Goal: Information Seeking & Learning: Learn about a topic

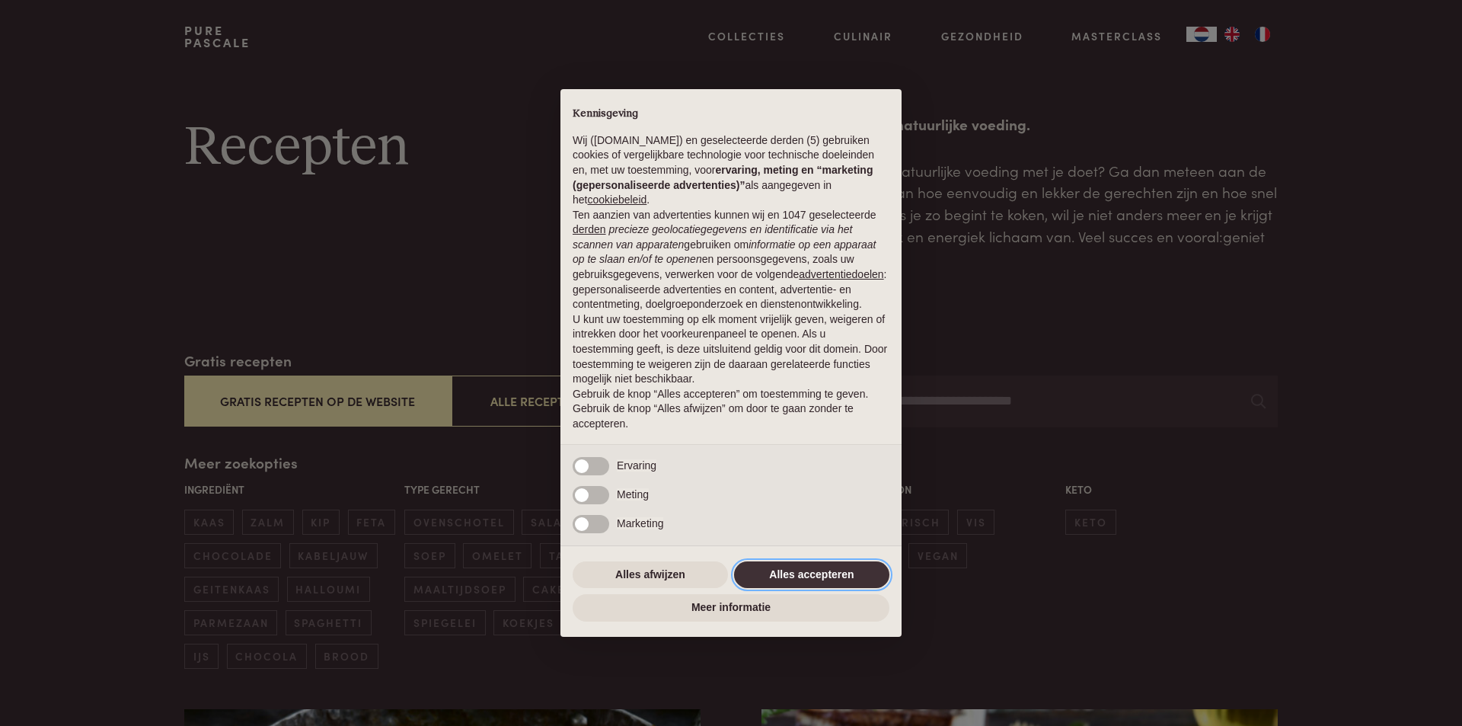
click at [848, 571] on button "Alles accepteren" at bounding box center [811, 574] width 155 height 27
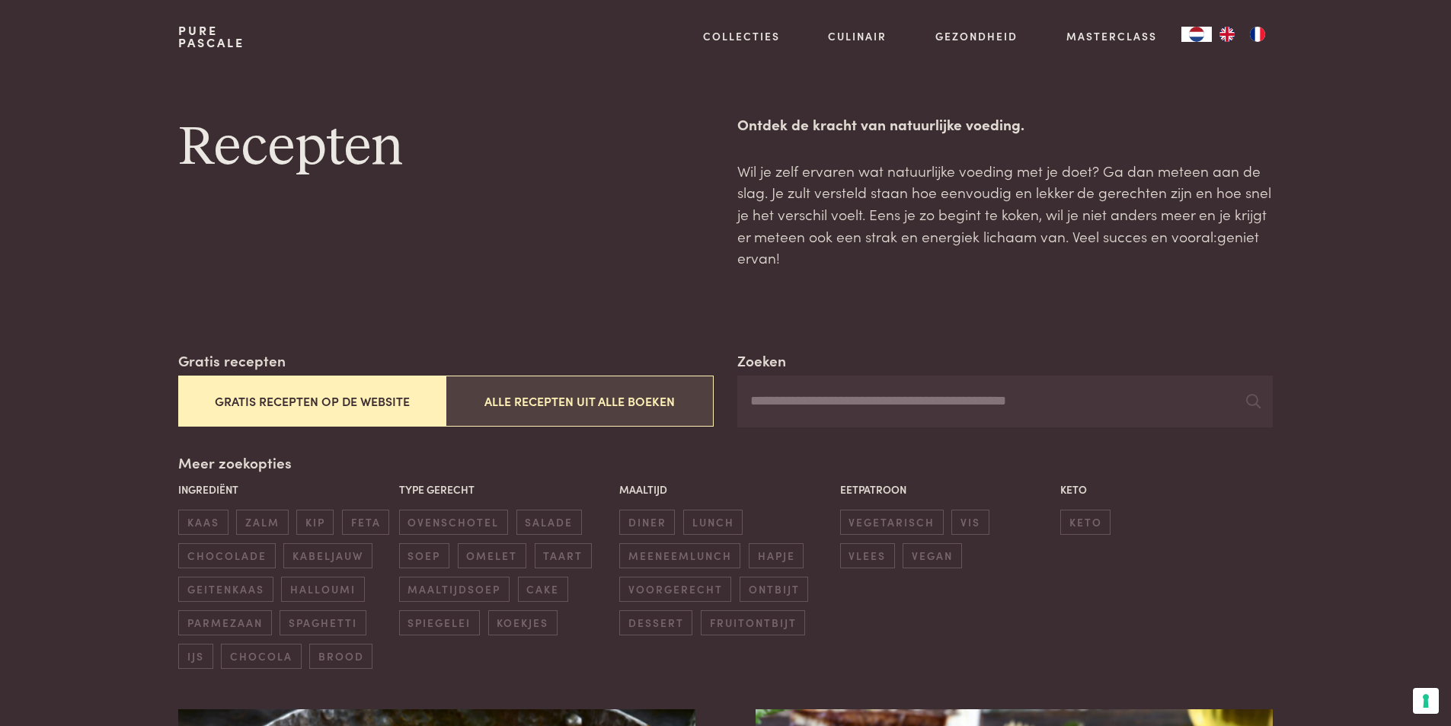
click at [561, 399] on button "Alle recepten uit alle boeken" at bounding box center [579, 401] width 267 height 51
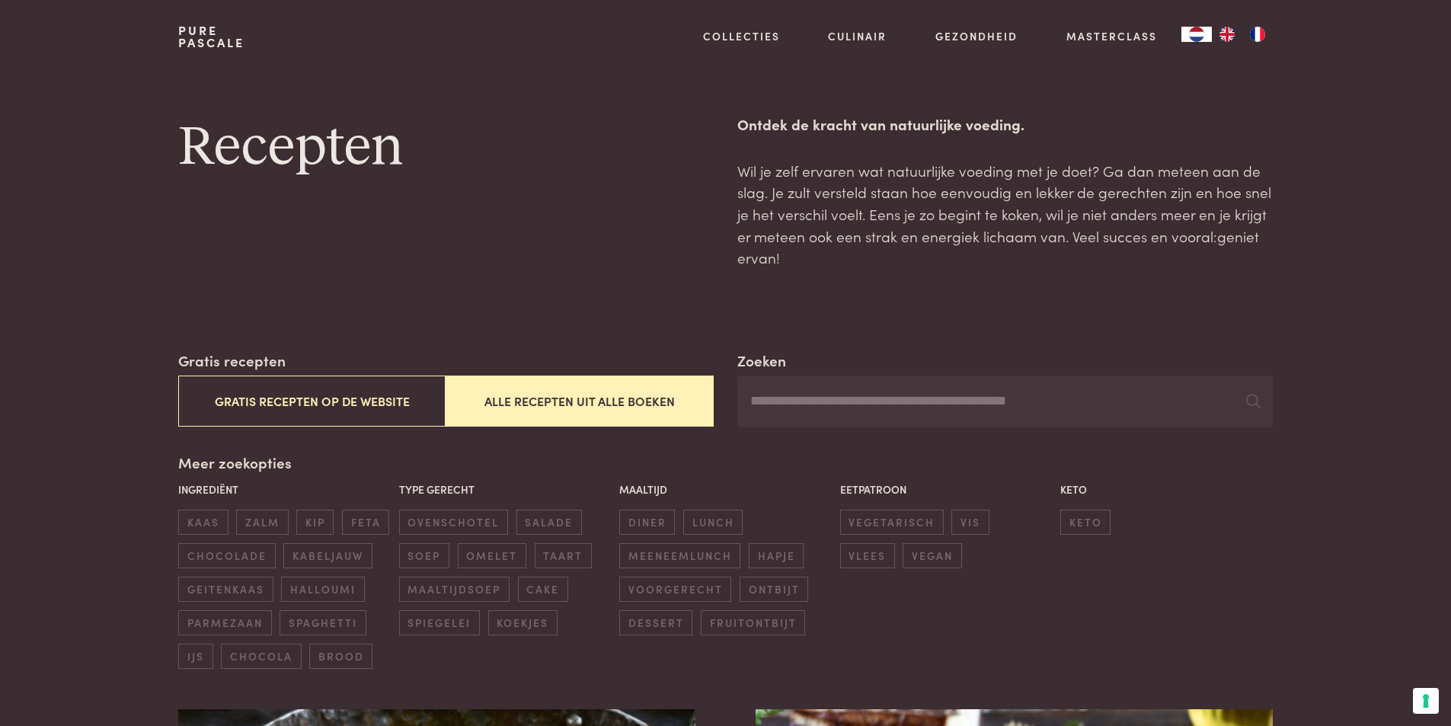
click at [787, 412] on input "Zoeken" at bounding box center [1004, 402] width 535 height 52
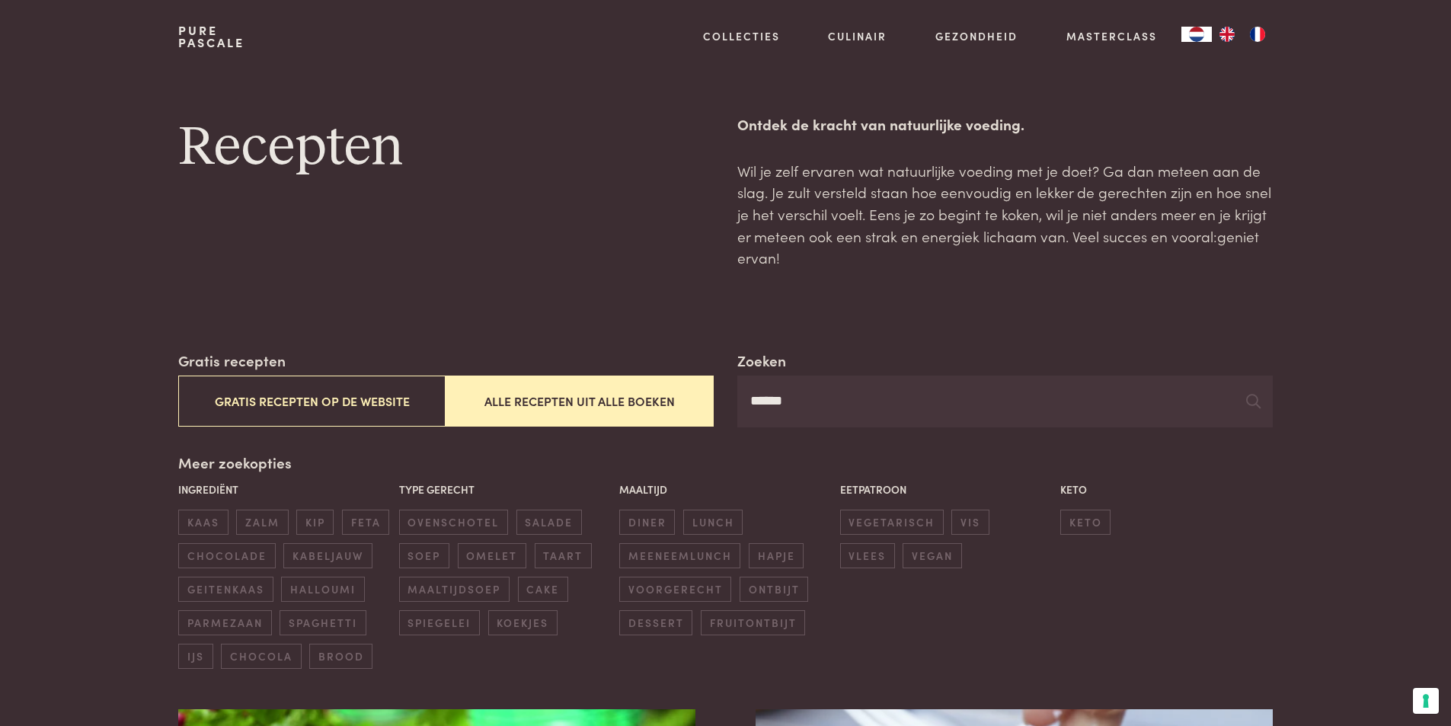
type input "******"
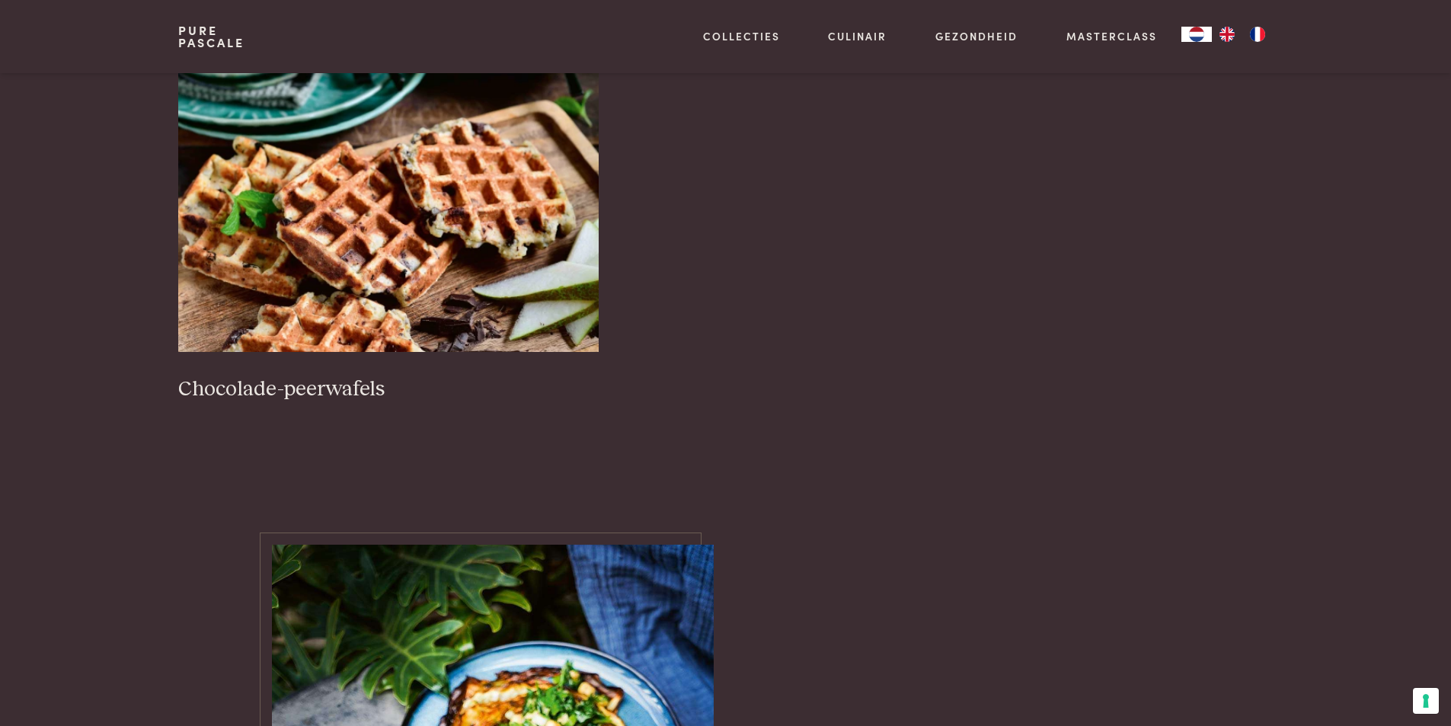
scroll to position [1143, 0]
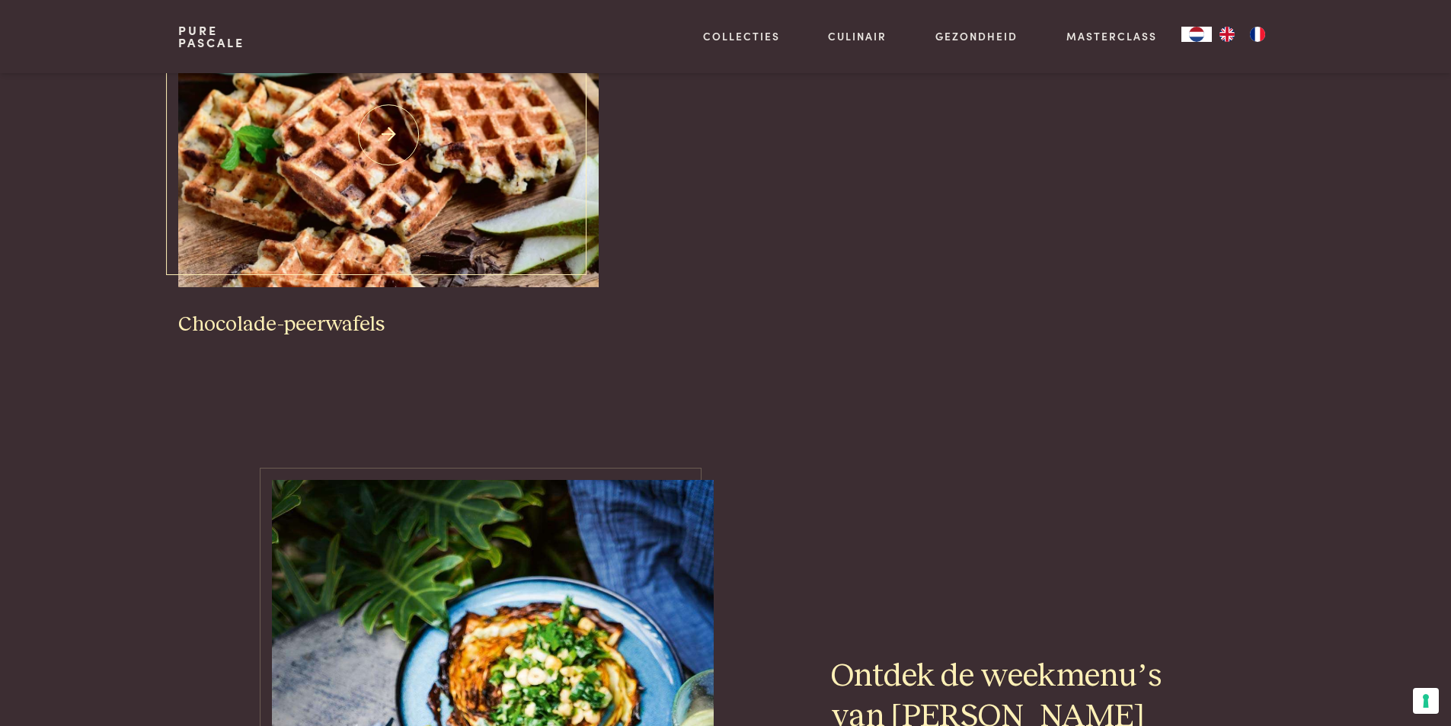
click at [430, 245] on img at bounding box center [388, 134] width 420 height 305
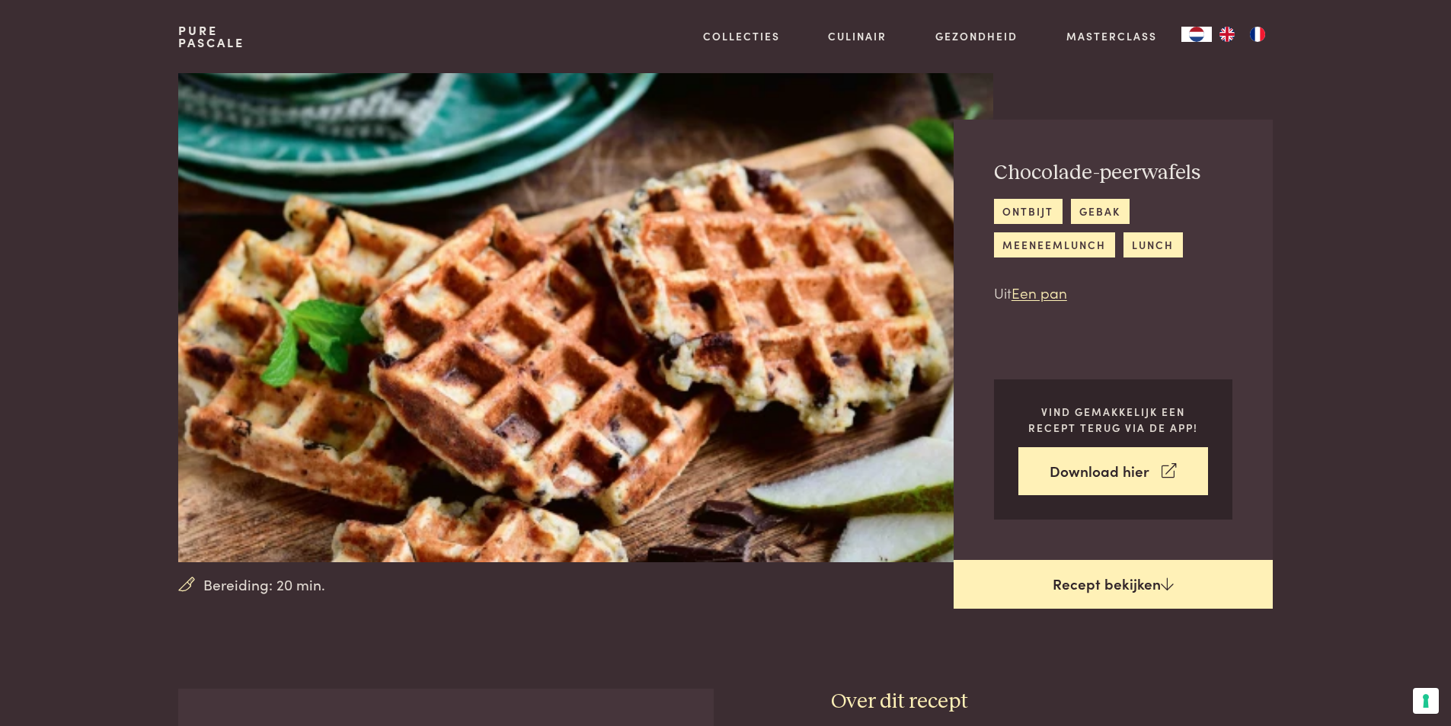
click at [1122, 590] on link "Recept bekijken" at bounding box center [1113, 584] width 319 height 49
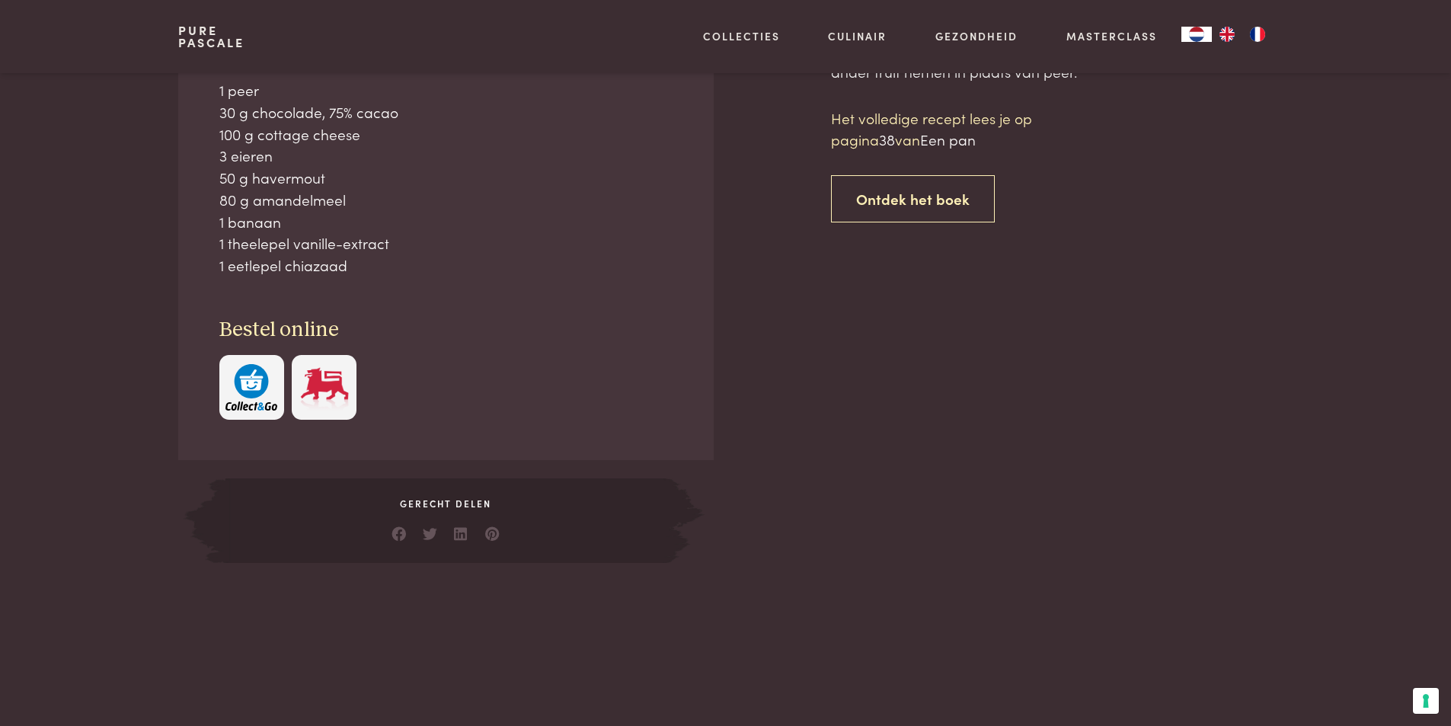
scroll to position [689, 0]
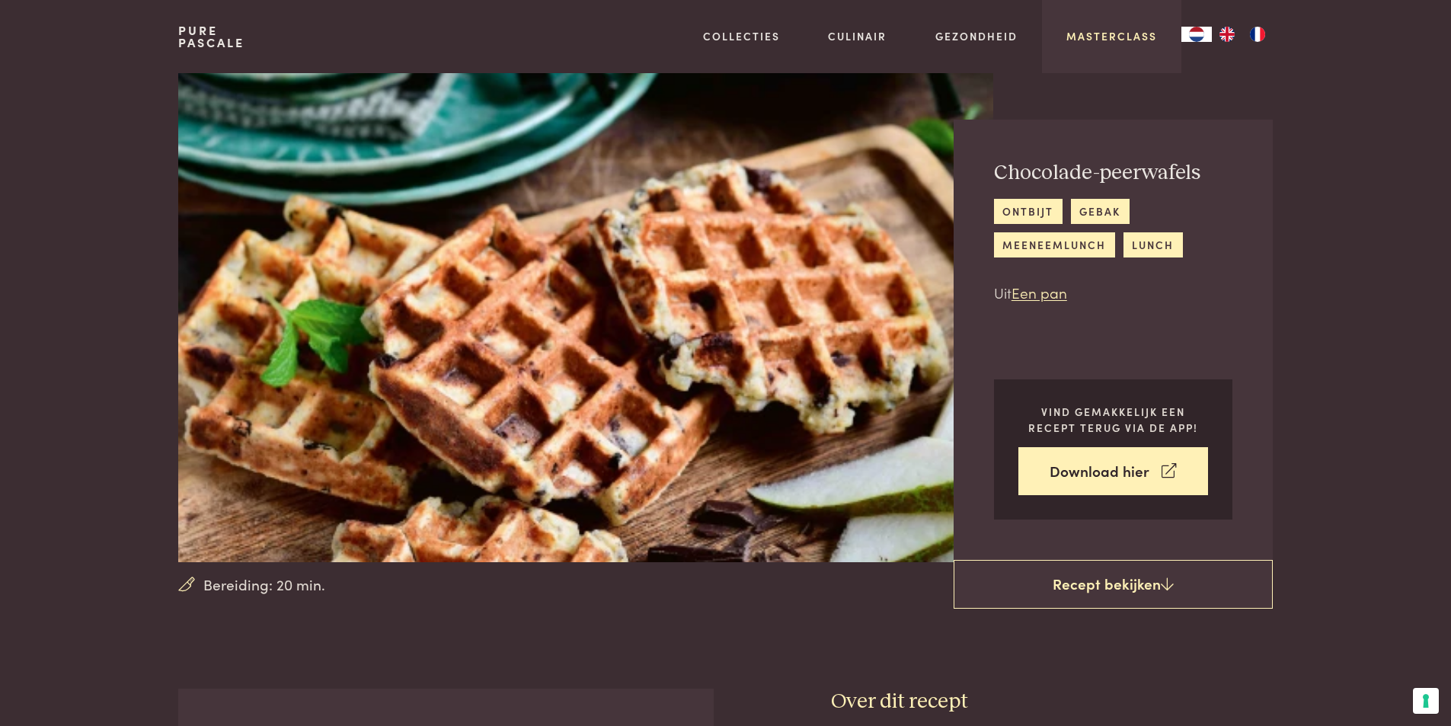
click at [1085, 31] on link "Masterclass" at bounding box center [1111, 36] width 91 height 16
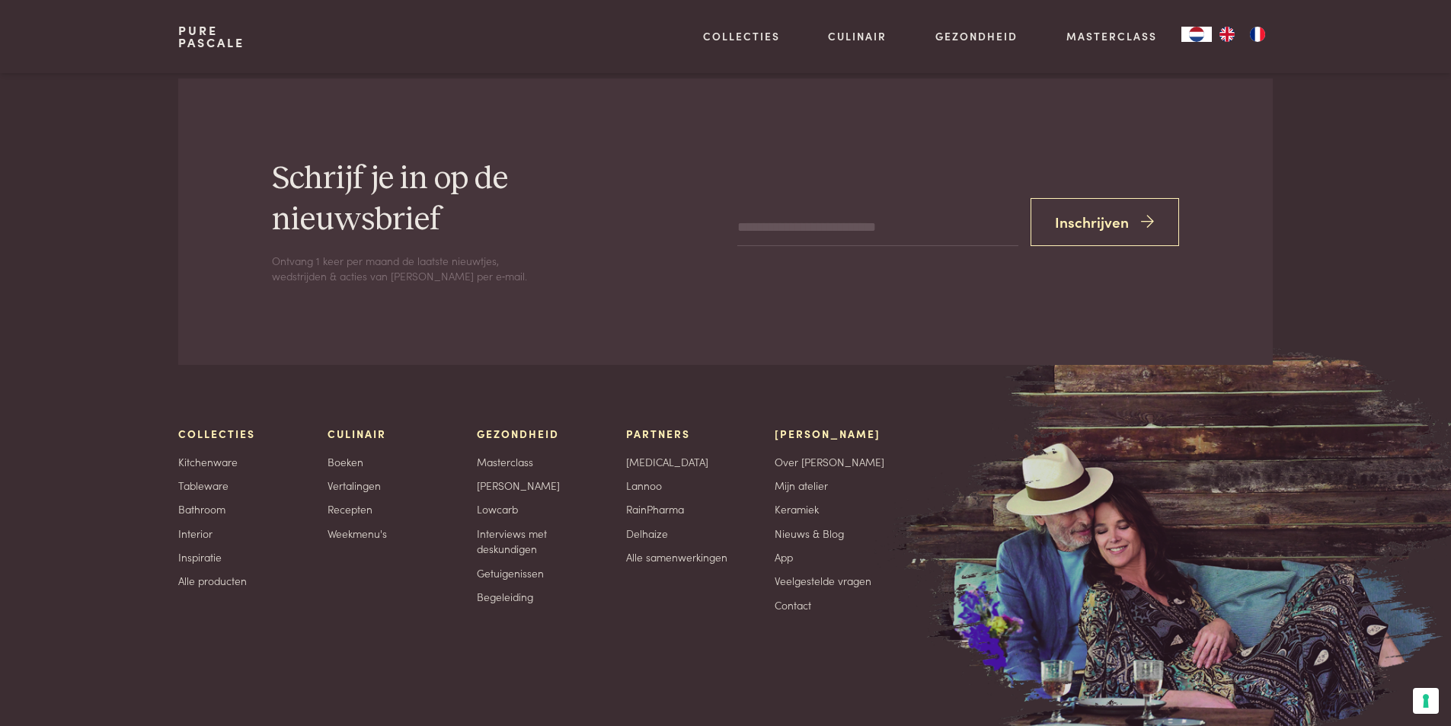
scroll to position [5256, 0]
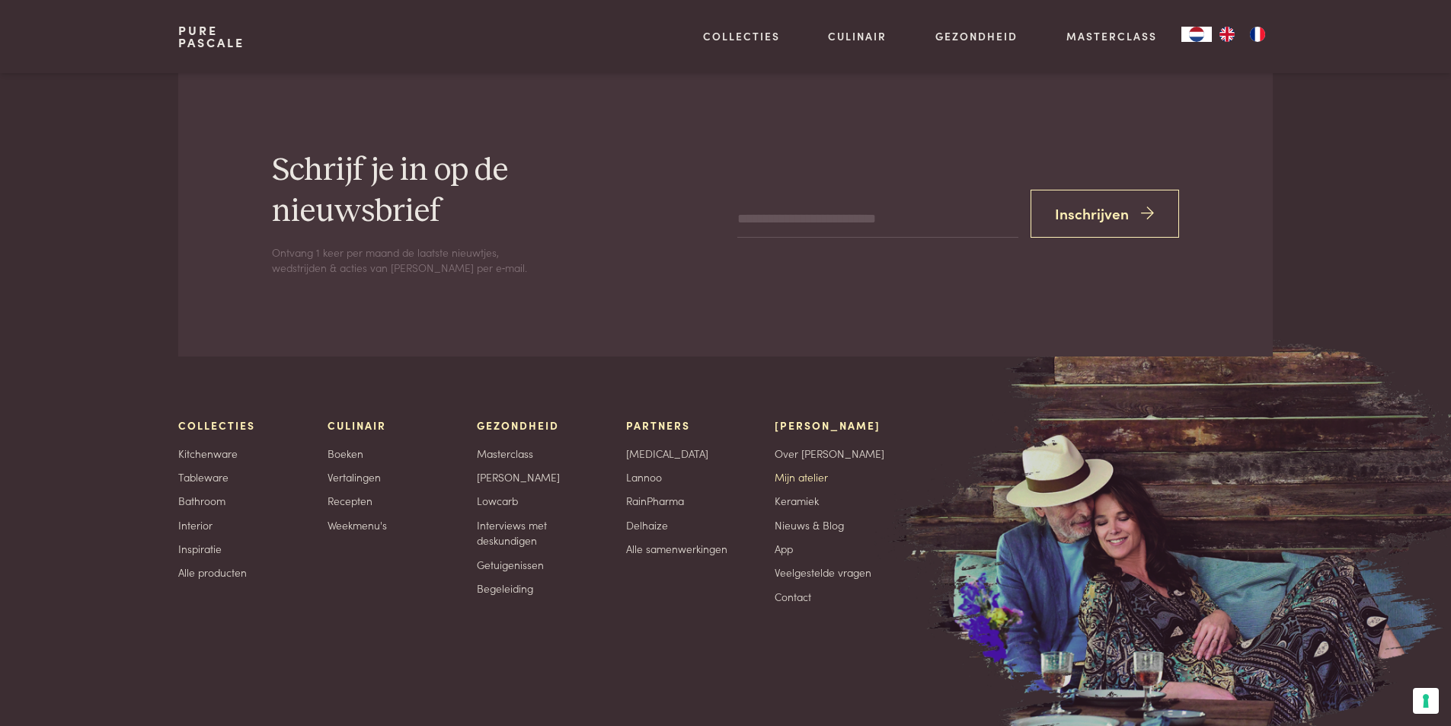
click at [794, 469] on link "Mijn atelier" at bounding box center [801, 477] width 53 height 16
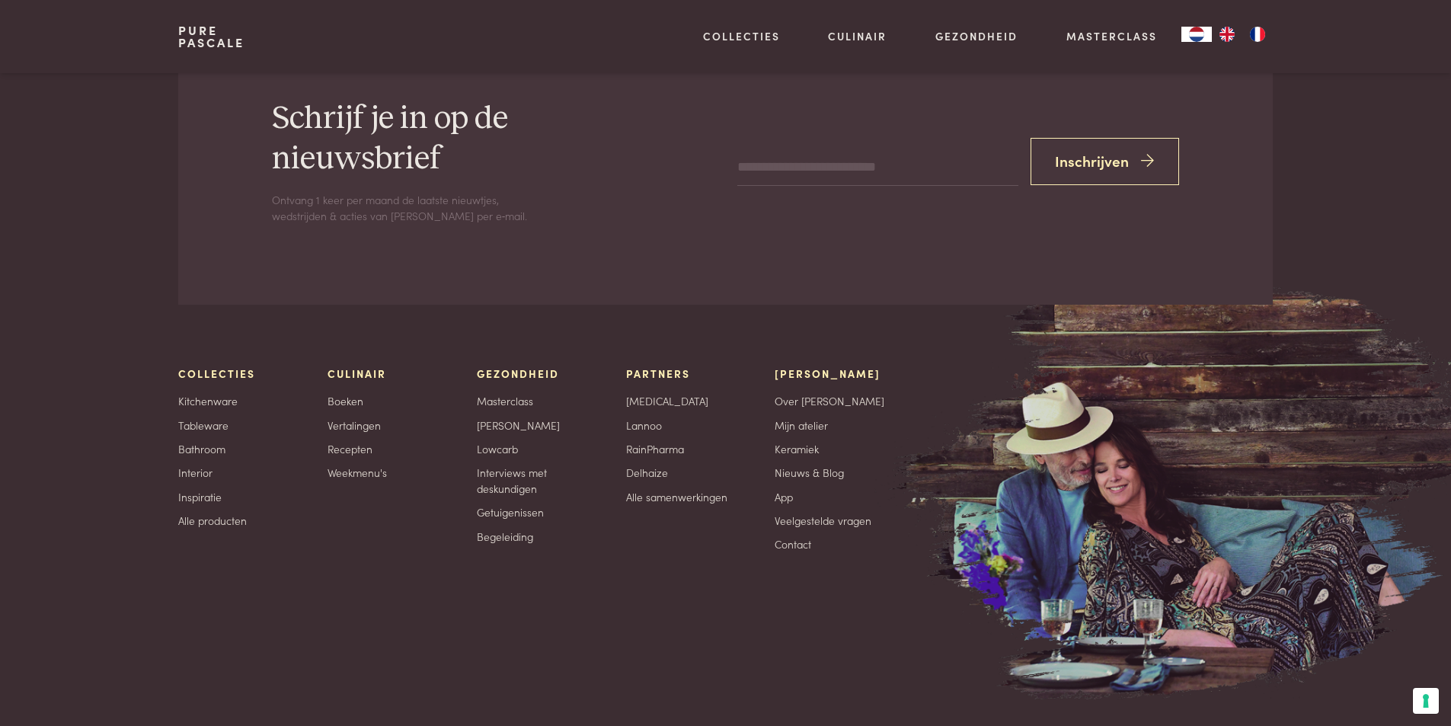
scroll to position [3690, 0]
